Goal: Check status

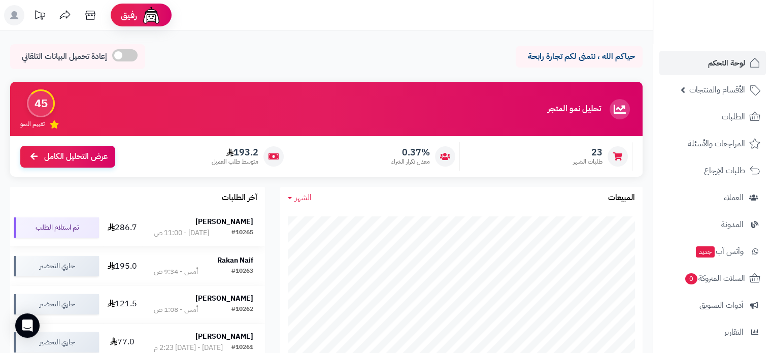
click at [234, 223] on strong "[PERSON_NAME]" at bounding box center [225, 221] width 58 height 11
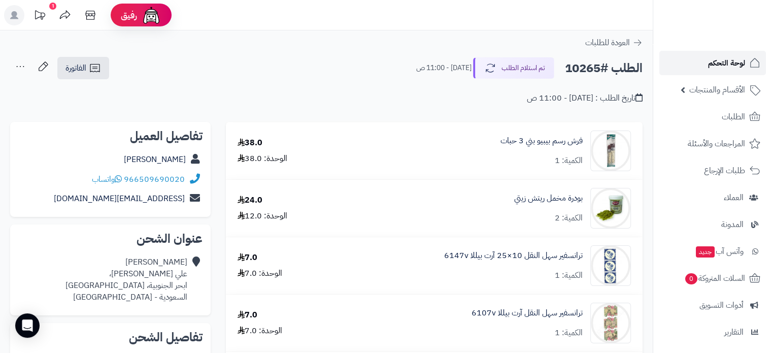
click at [723, 62] on span "لوحة التحكم" at bounding box center [726, 63] width 37 height 14
